Goal: Navigation & Orientation: Find specific page/section

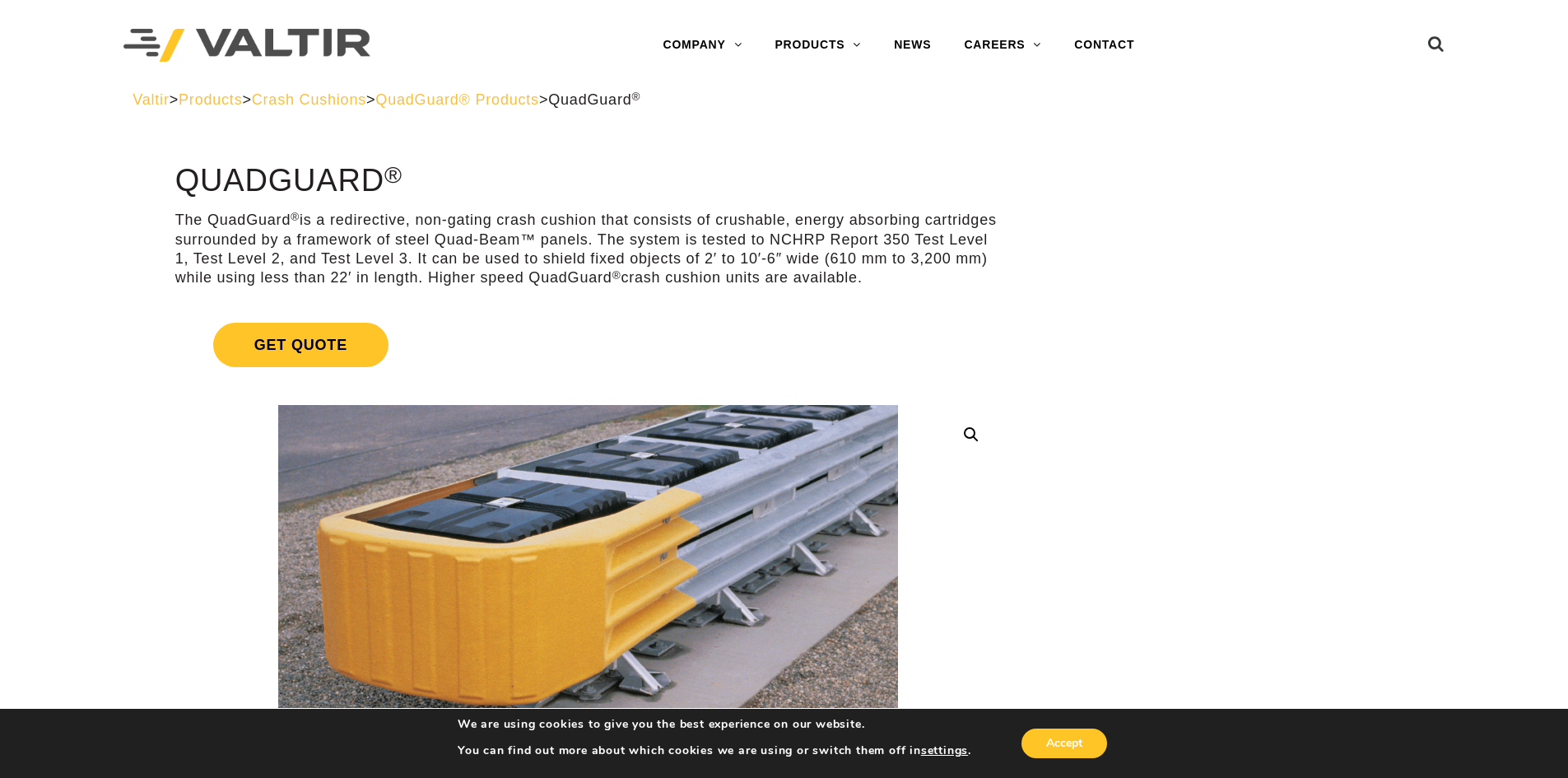
click at [321, 97] on span "Crash Cushions" at bounding box center [309, 99] width 114 height 17
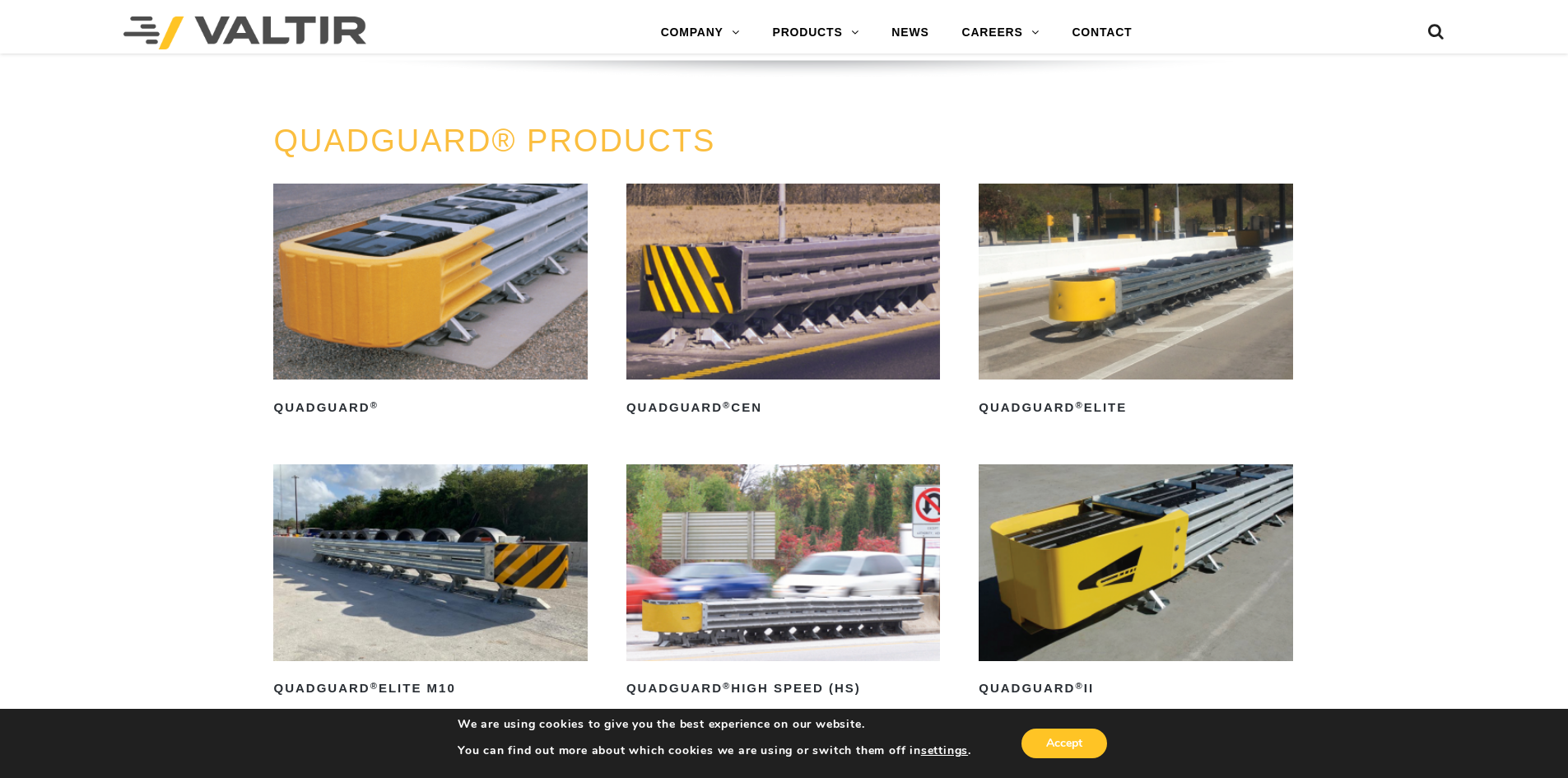
scroll to position [1152, 0]
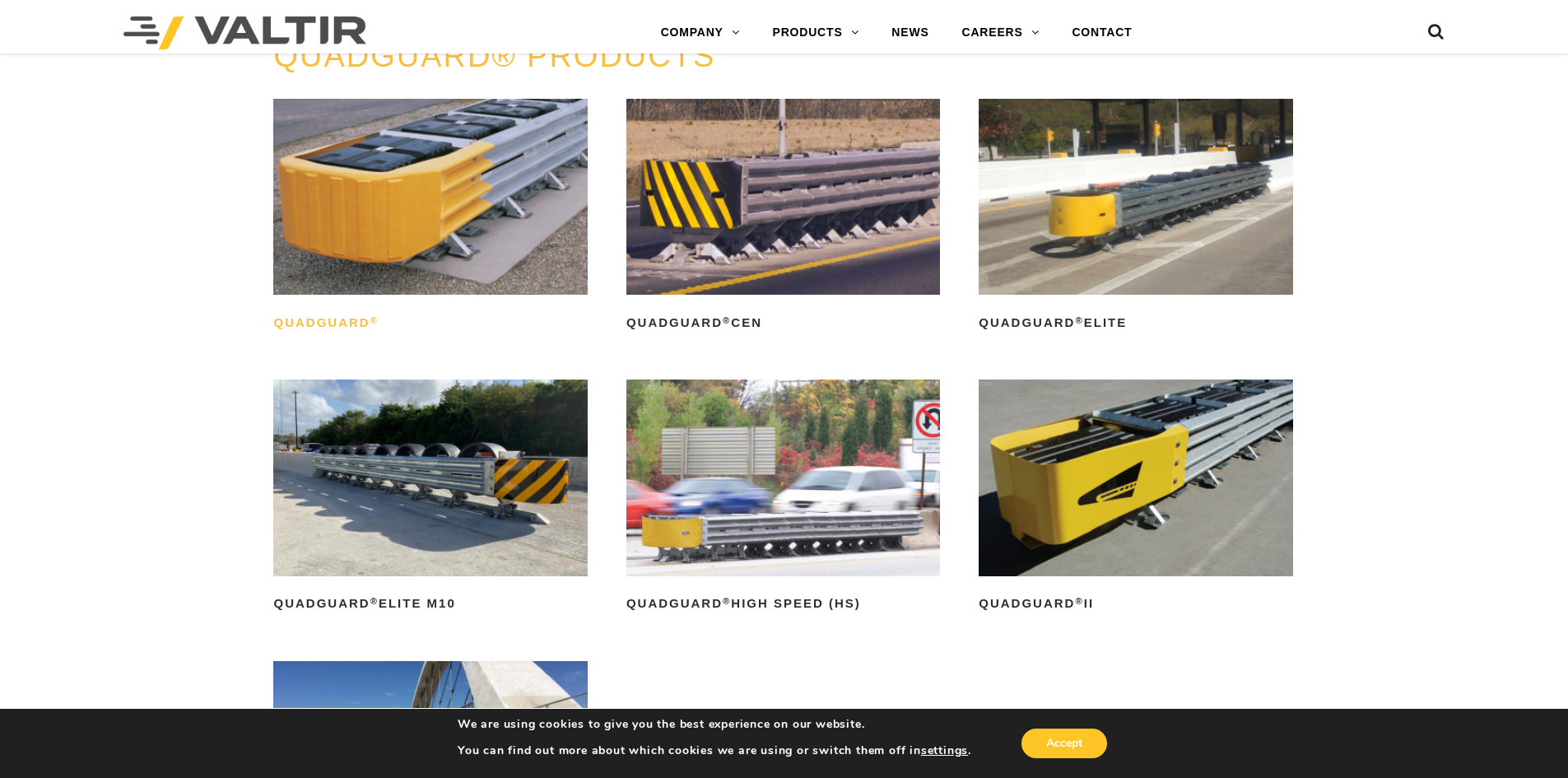
click at [302, 317] on h2 "QuadGuard ®" at bounding box center [429, 323] width 313 height 26
